Goal: Transaction & Acquisition: Purchase product/service

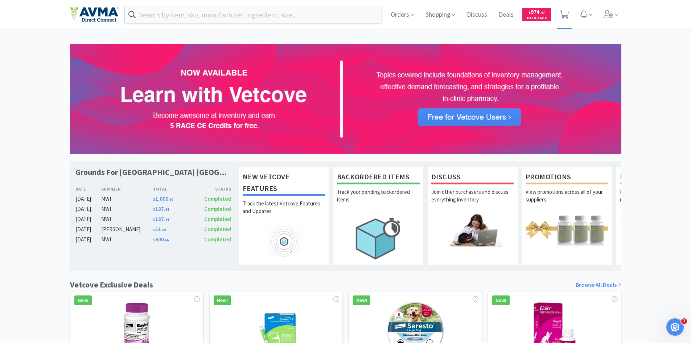
click at [564, 14] on icon at bounding box center [564, 15] width 9 height 8
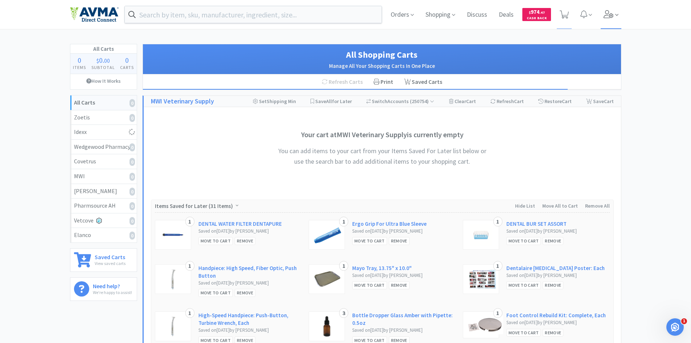
click at [601, 12] on div "Orders Shopping Discuss Discuss Deals Deals $ 974 . 47 Cash Back" at bounding box center [503, 14] width 236 height 29
click at [605, 13] on icon at bounding box center [609, 14] width 10 height 8
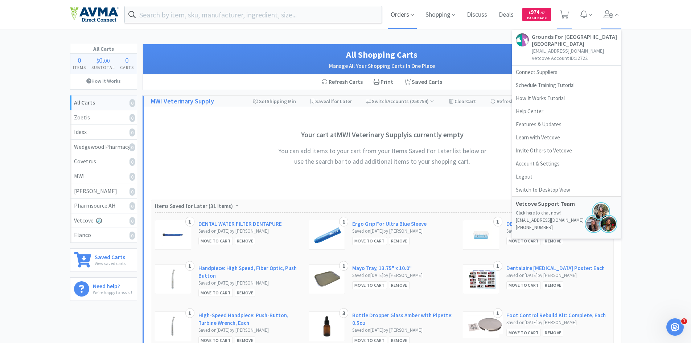
click at [404, 16] on span "Orders" at bounding box center [402, 14] width 29 height 29
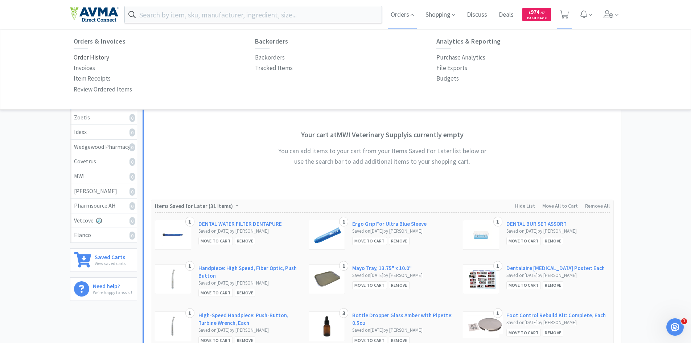
click at [96, 59] on p "Order History" at bounding box center [92, 58] width 36 height 10
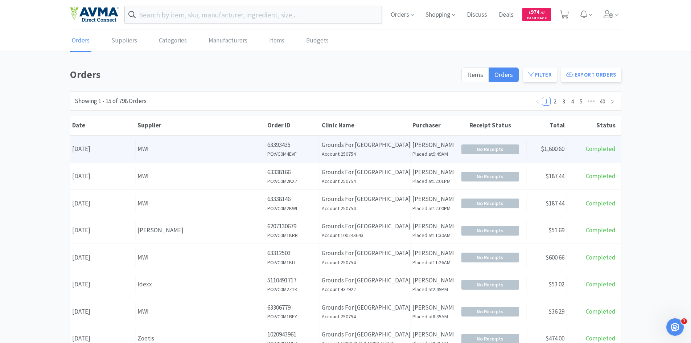
click at [214, 144] on div "MWI" at bounding box center [200, 149] width 126 height 10
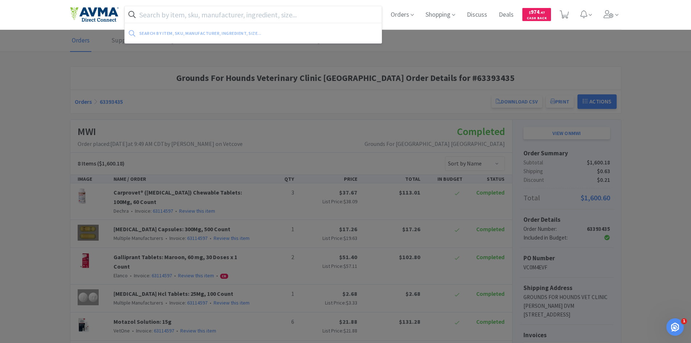
click at [258, 16] on input "text" at bounding box center [253, 14] width 257 height 17
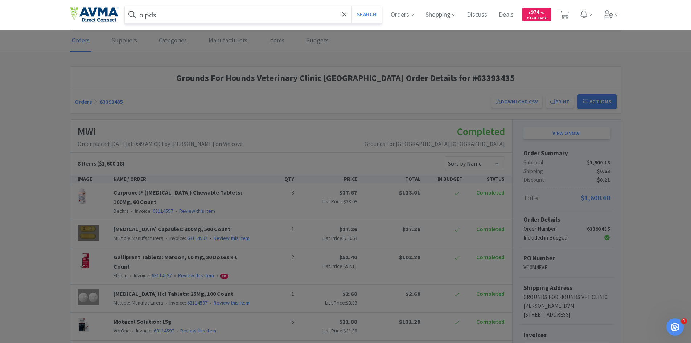
type input "o pds"
click at [351, 6] on button "Search" at bounding box center [366, 14] width 30 height 17
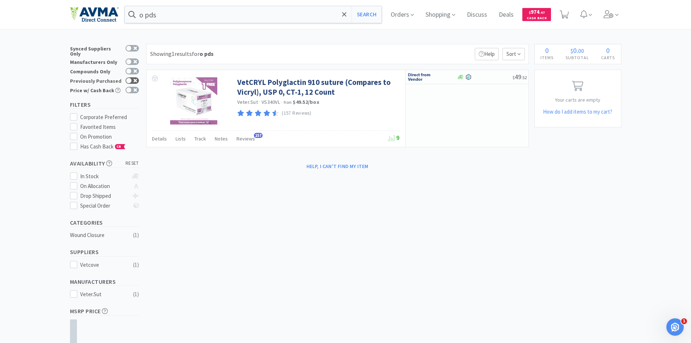
click at [133, 79] on icon at bounding box center [135, 81] width 4 height 4
checkbox input "true"
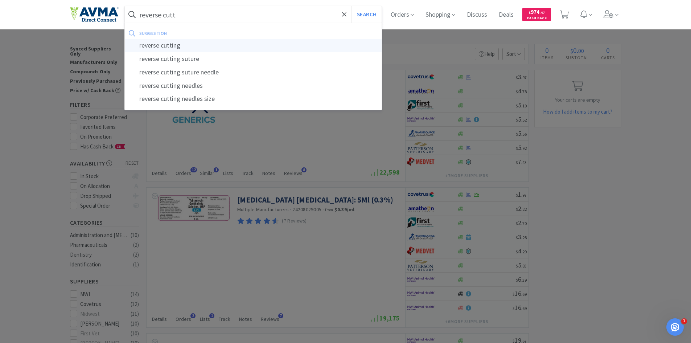
click at [194, 50] on div "reverse cutting" at bounding box center [253, 45] width 257 height 13
type input "reverse cutting"
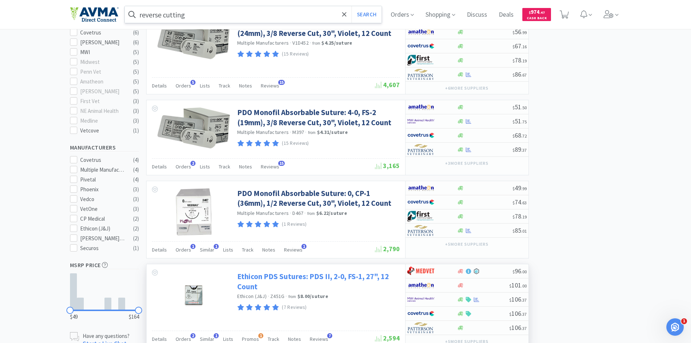
scroll to position [290, 0]
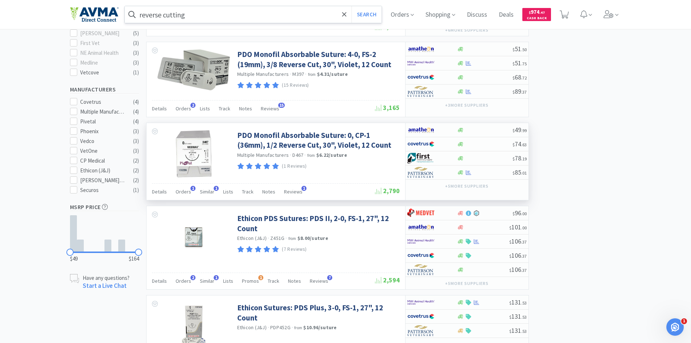
click at [346, 165] on div "(1 Reviews)" at bounding box center [317, 166] width 161 height 10
click at [356, 137] on link "PDO Monofil Absorbable Suture: 0, CP-1 (36mm), 1/2 Reverse Cut, 30", Violet, 12…" at bounding box center [317, 140] width 161 height 20
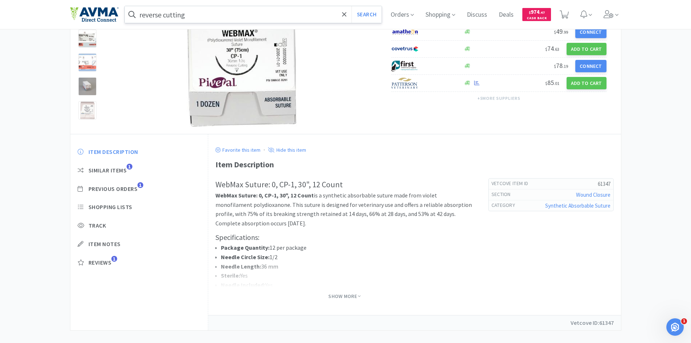
scroll to position [100, 0]
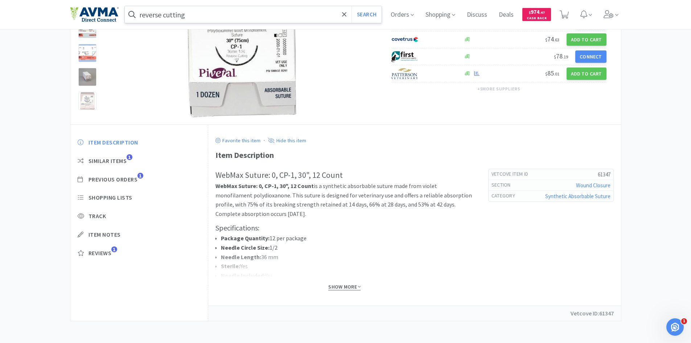
click at [335, 289] on span "Show More" at bounding box center [344, 286] width 32 height 7
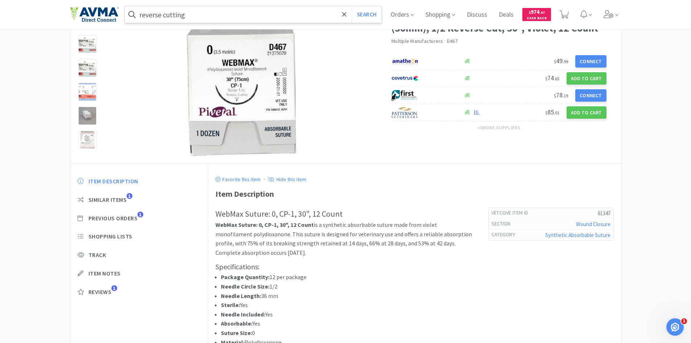
scroll to position [0, 0]
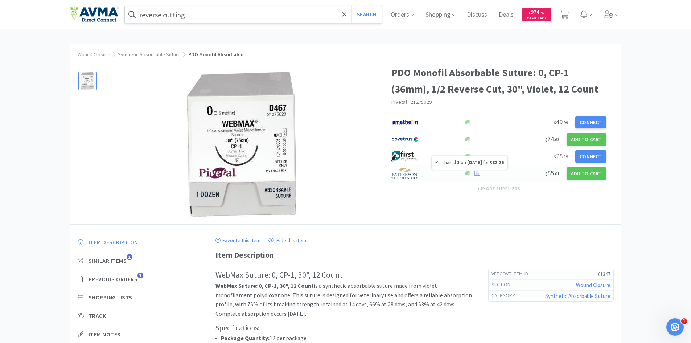
click at [475, 171] on icon at bounding box center [476, 172] width 5 height 5
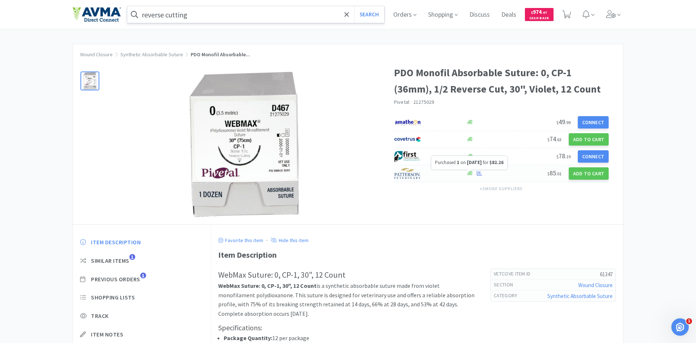
select select "1"
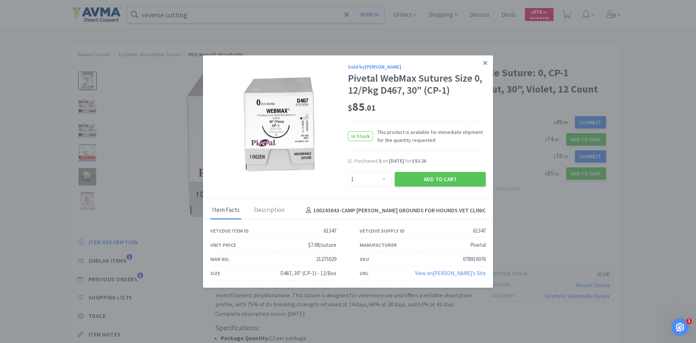
click at [488, 59] on link at bounding box center [485, 63] width 13 height 16
